Goal: Task Accomplishment & Management: Use online tool/utility

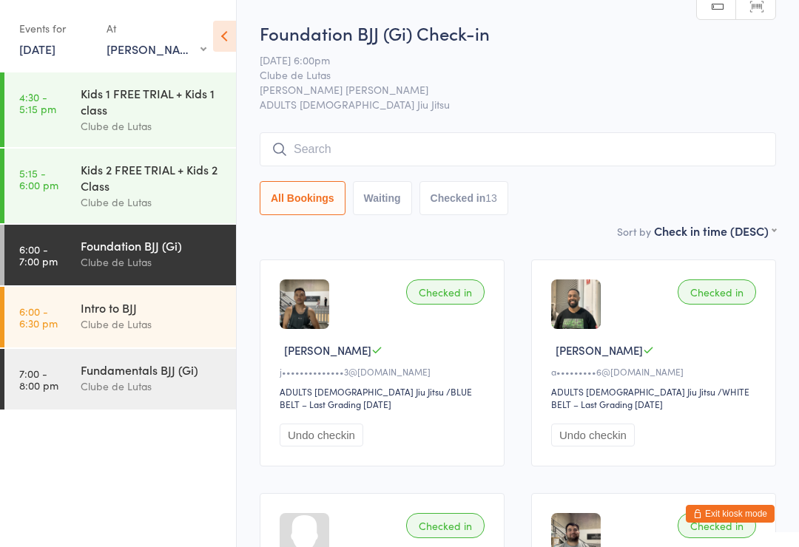
select select "0"
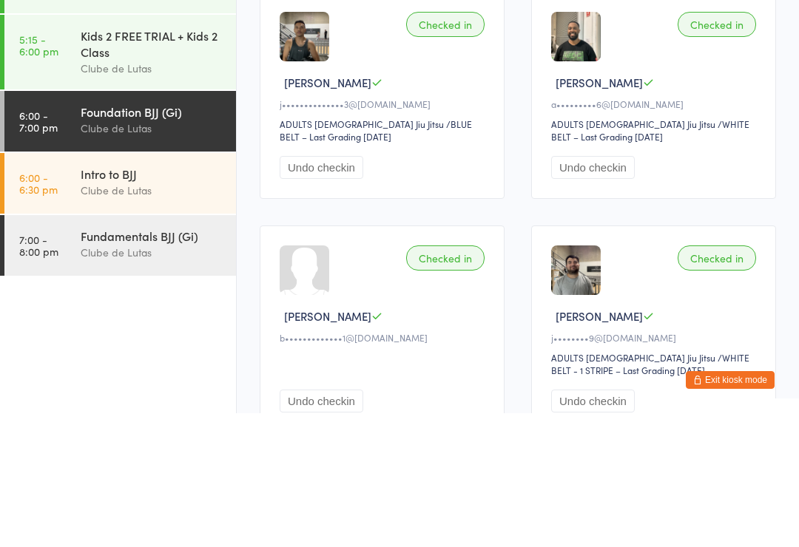
type input "[PERSON_NAME]"
click at [722, 51] on button "Drop in" at bounding box center [731, 46] width 59 height 21
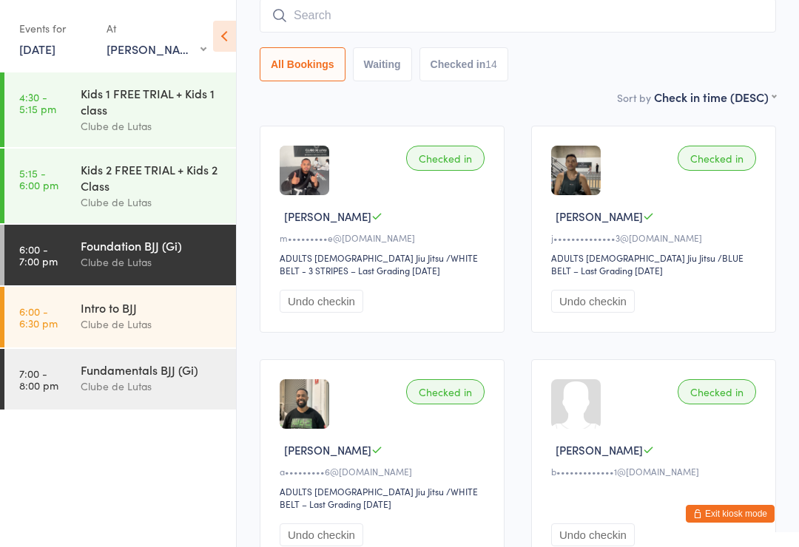
click at [78, 186] on link "5:15 - 6:00 pm Kids 2 FREE TRIAL + Kids 2 Class Clube de Lutas" at bounding box center [120, 186] width 232 height 75
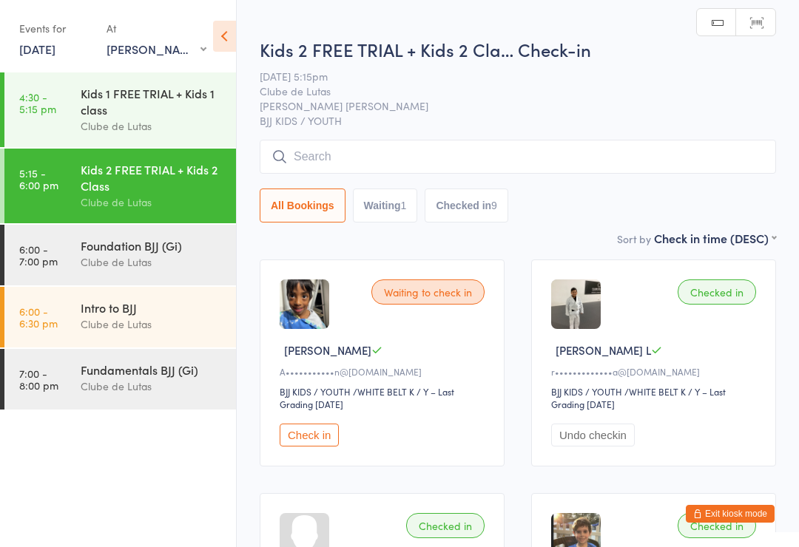
click at [68, 262] on link "6:00 - 7:00 pm Foundation BJJ (Gi) Clube de Lutas" at bounding box center [120, 255] width 232 height 61
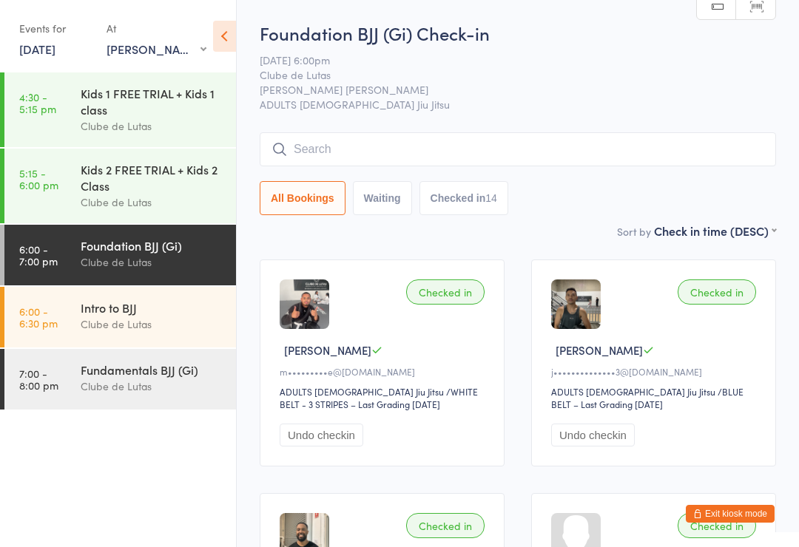
click at [775, 229] on select "First name (ASC) First name (DESC) Last name (ASC) Last name (DESC) Check in ti…" at bounding box center [715, 229] width 122 height 13
click at [774, 235] on select "First name (ASC) First name (DESC) Last name (ASC) Last name (DESC) Check in ti…" at bounding box center [715, 229] width 122 height 13
click at [452, 146] on input "search" at bounding box center [518, 149] width 516 height 34
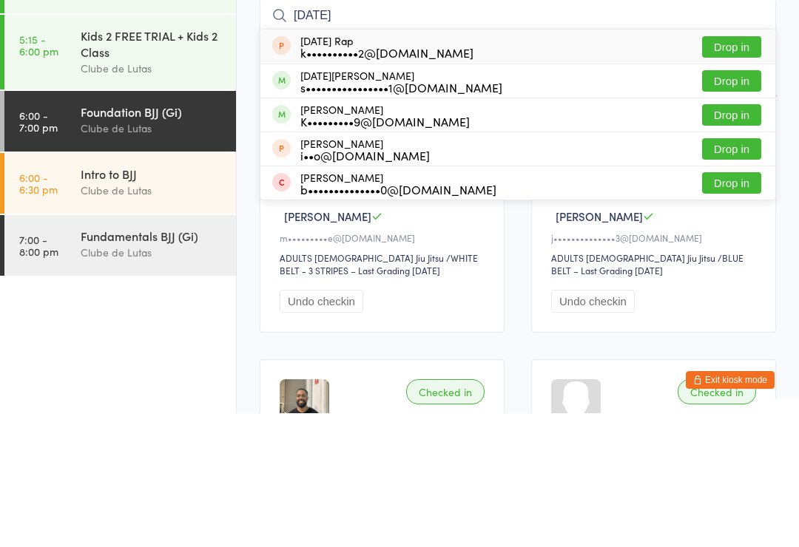
type input "[DATE]"
click at [738, 204] on button "Drop in" at bounding box center [731, 214] width 59 height 21
